Goal: Task Accomplishment & Management: Manage account settings

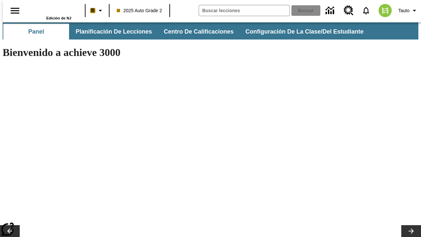
type input "-1"
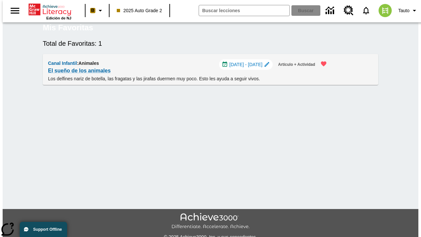
click at [248, 68] on span "[DATE] - [DATE]" at bounding box center [245, 64] width 33 height 7
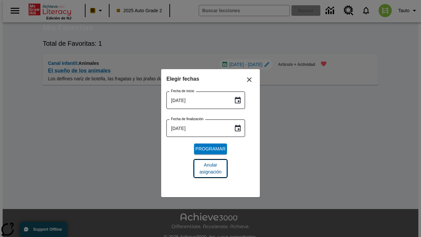
click at [211, 169] on span "Anular asignación" at bounding box center [211, 169] width 22 height 14
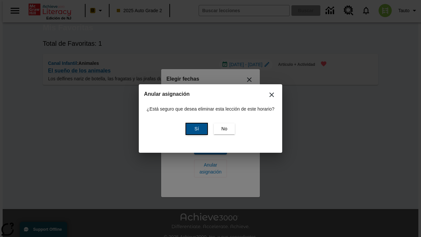
click at [196, 129] on span "Sí" at bounding box center [197, 128] width 4 height 7
